Goal: Find specific page/section: Find specific page/section

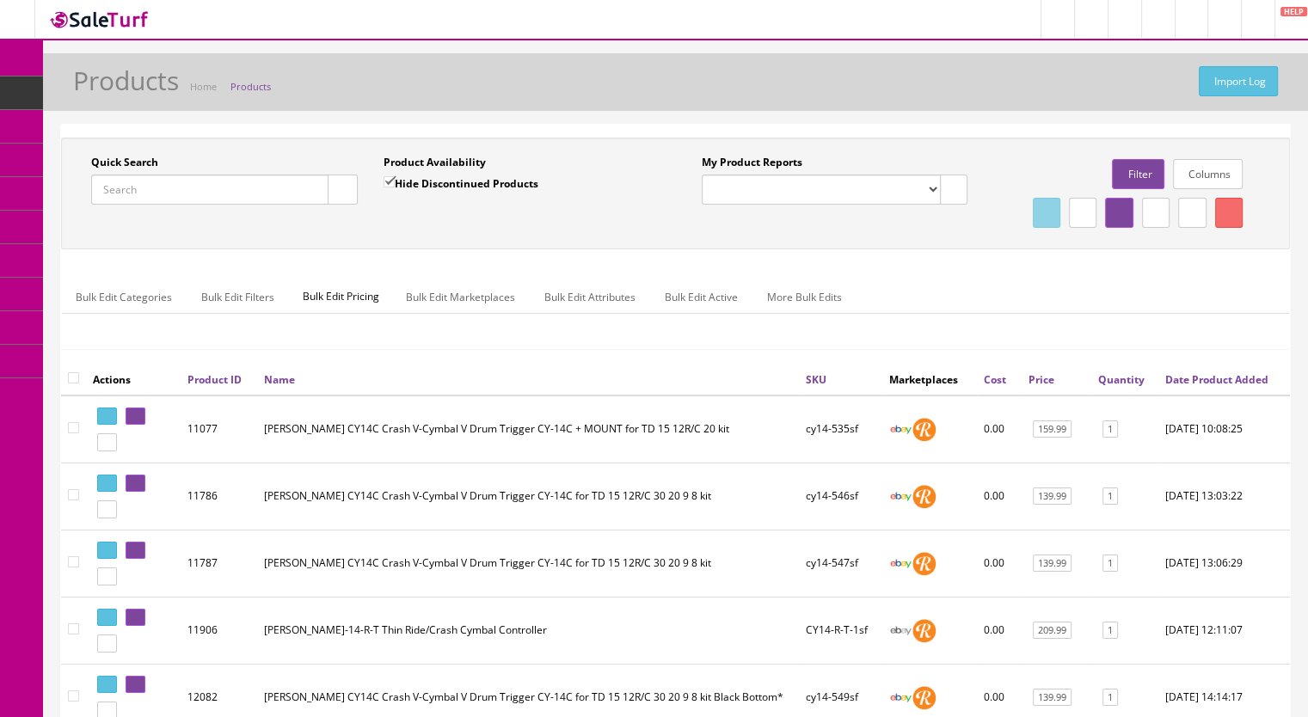
click at [151, 175] on input "Quick Search" at bounding box center [209, 190] width 237 height 30
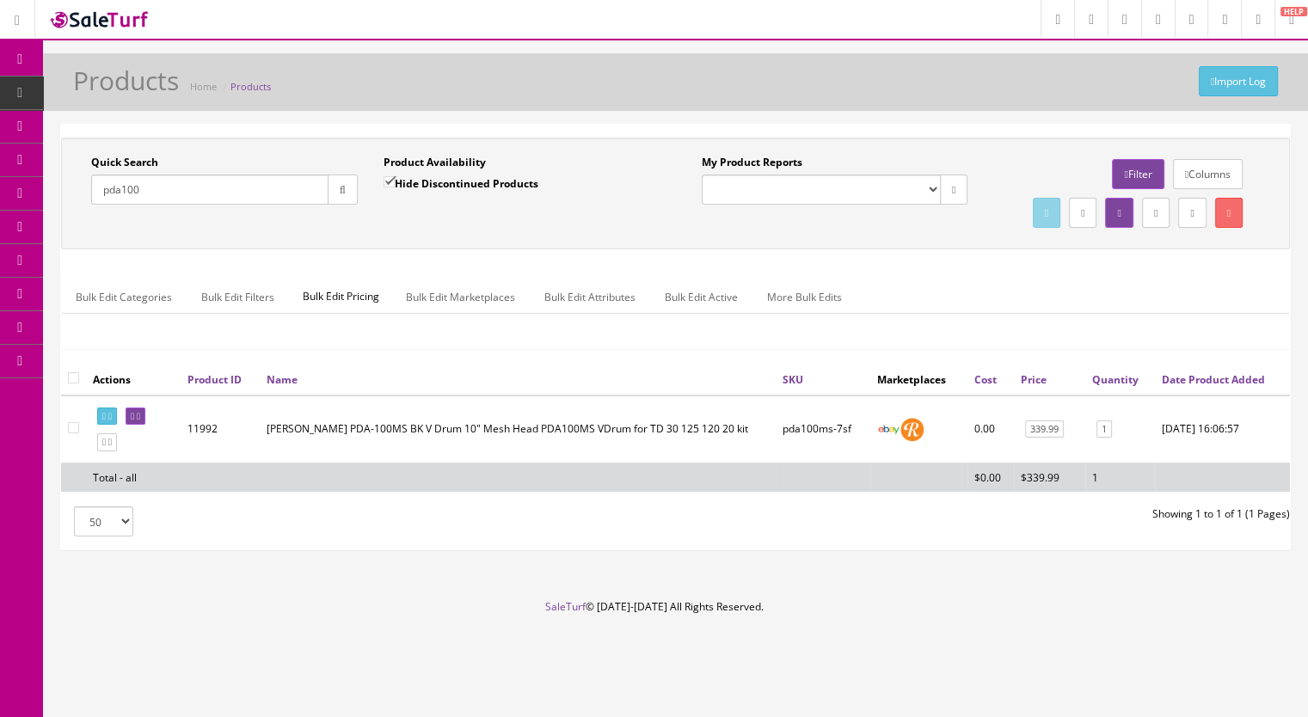
type input "pda100"
click at [108, 90] on icon at bounding box center [99, 92] width 18 height 14
click at [133, 90] on span "Products" at bounding box center [132, 92] width 42 height 15
